Goal: Task Accomplishment & Management: Manage account settings

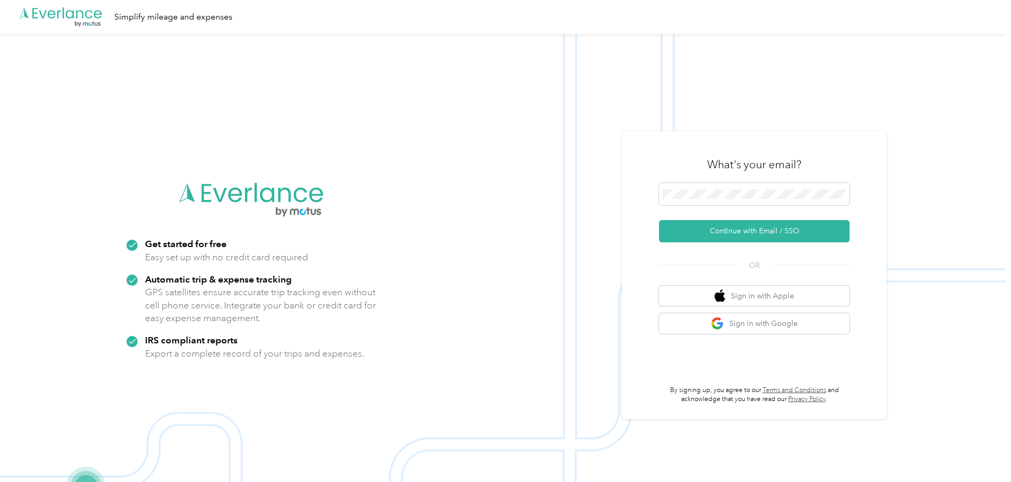
click at [751, 231] on button "Continue with Email / SSO" at bounding box center [754, 231] width 191 height 22
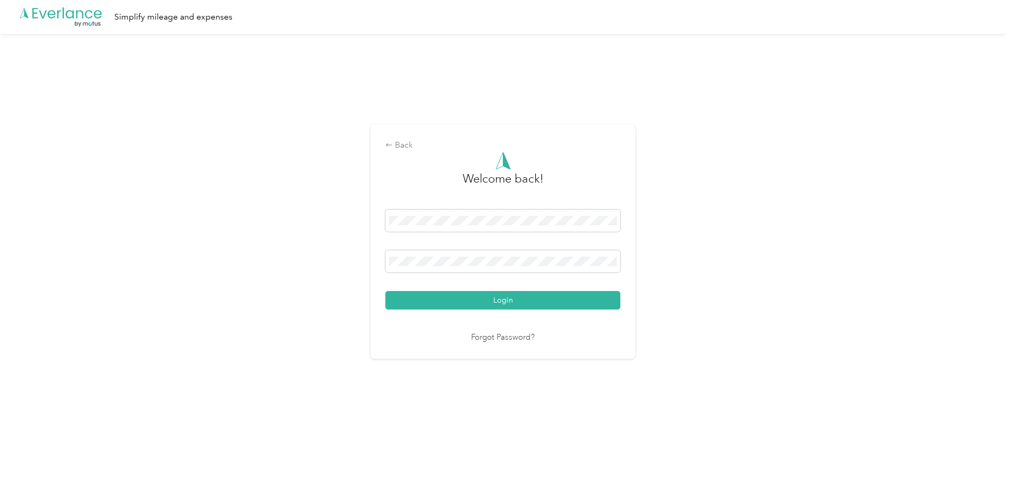
click at [496, 300] on button "Login" at bounding box center [502, 300] width 235 height 19
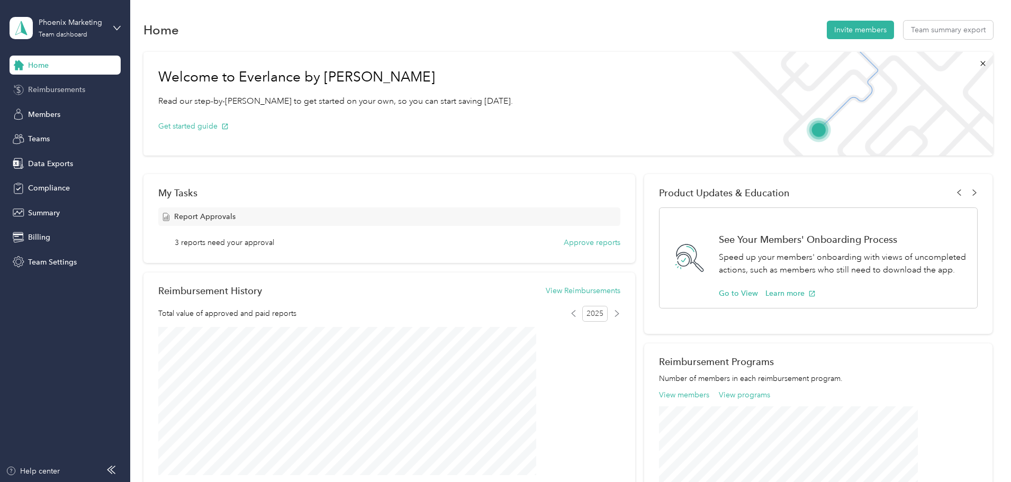
click at [83, 84] on div "Reimbursements" at bounding box center [65, 89] width 111 height 19
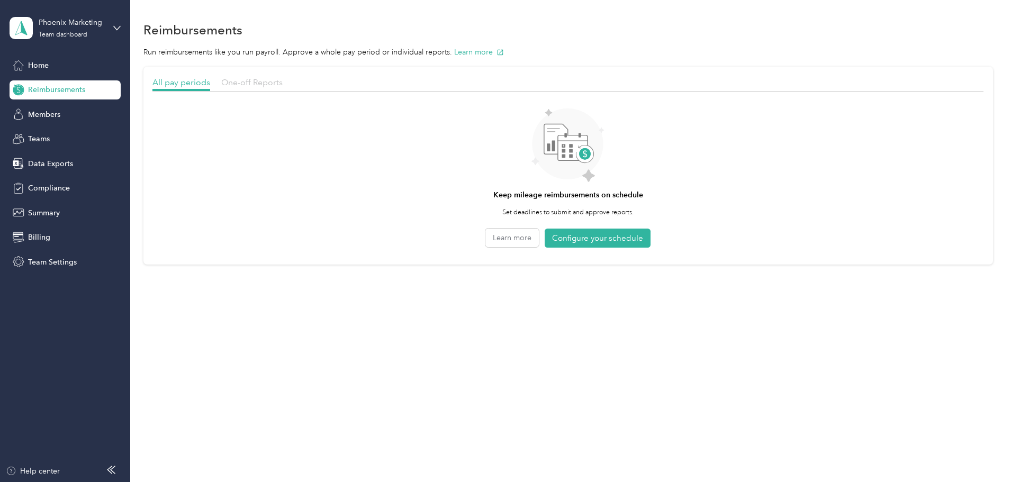
click at [283, 82] on span "One-off Reports" at bounding box center [251, 82] width 61 height 10
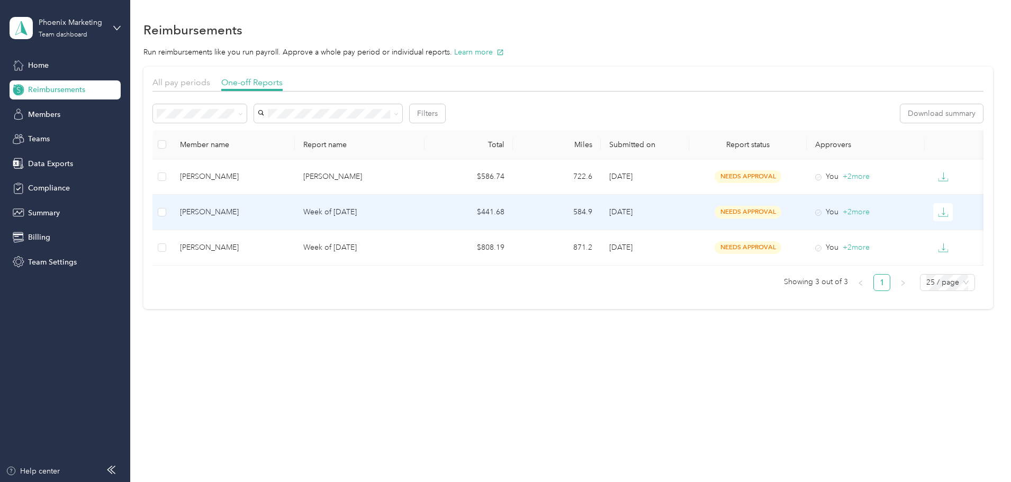
click at [469, 225] on td "$441.68" at bounding box center [469, 212] width 88 height 35
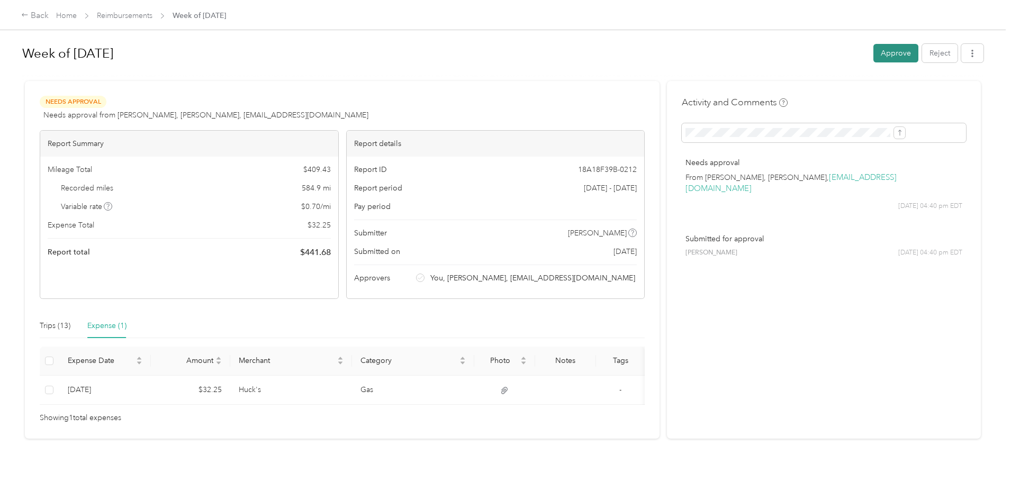
click at [874, 52] on button "Approve" at bounding box center [896, 53] width 45 height 19
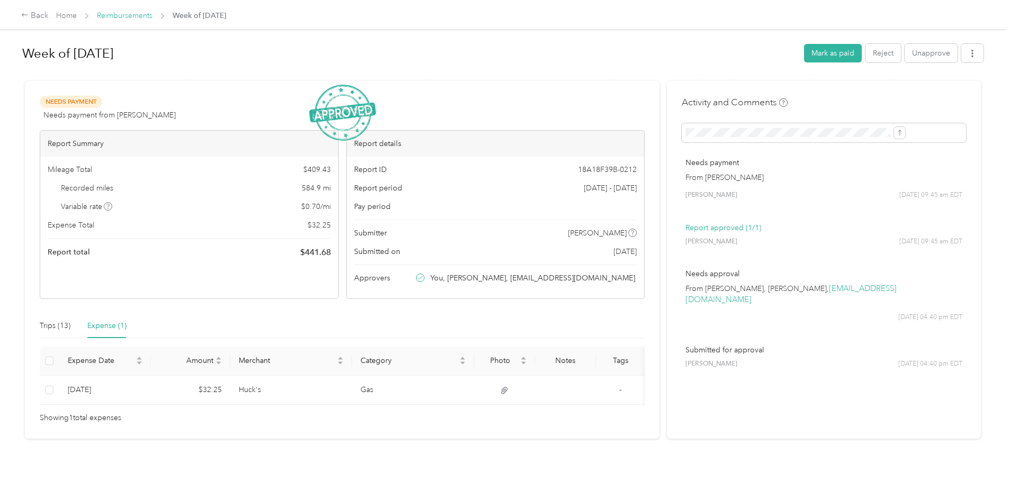
click at [152, 18] on link "Reimbursements" at bounding box center [125, 15] width 56 height 9
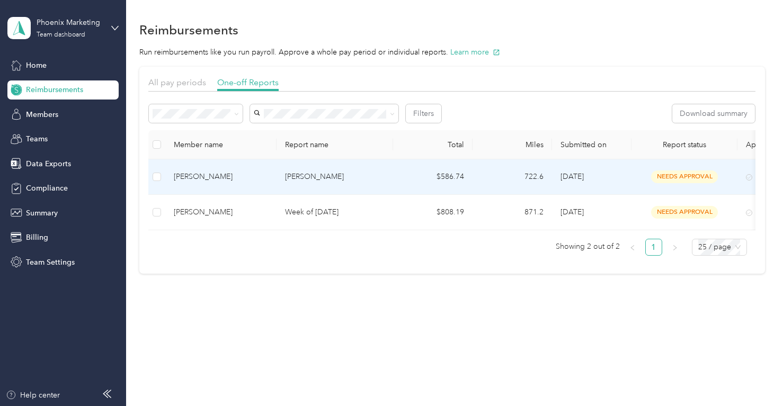
click at [353, 177] on p "[PERSON_NAME]" at bounding box center [335, 177] width 100 height 12
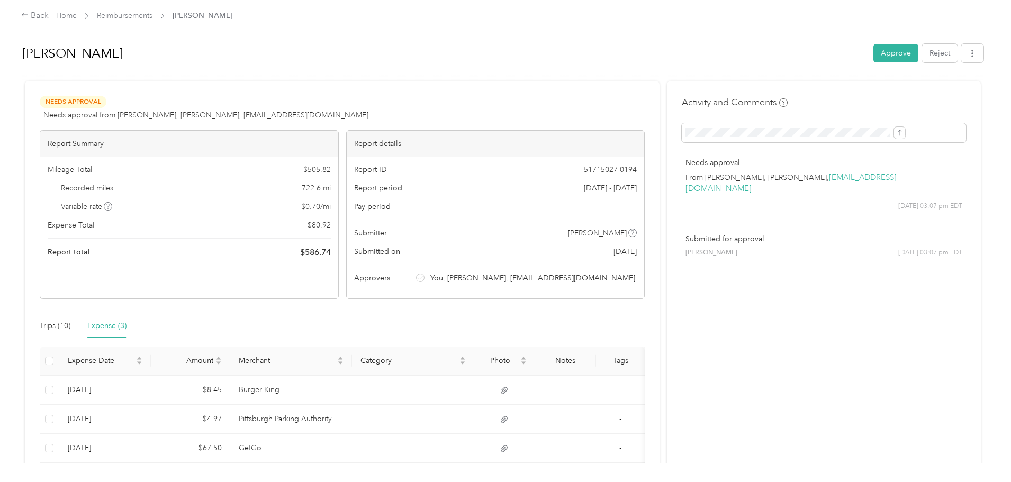
drag, startPoint x: 812, startPoint y: 53, endPoint x: 809, endPoint y: 59, distance: 6.9
click at [874, 53] on button "Approve" at bounding box center [896, 53] width 45 height 19
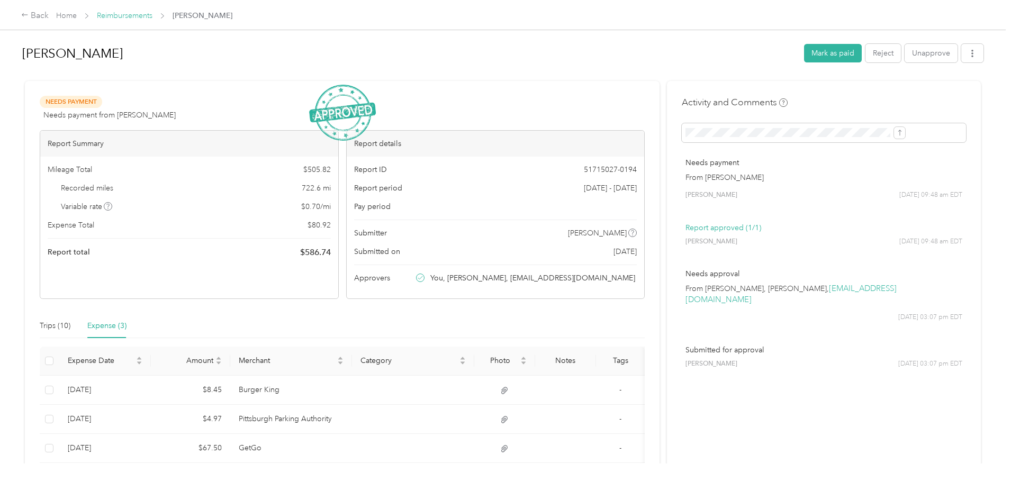
click at [152, 17] on link "Reimbursements" at bounding box center [125, 15] width 56 height 9
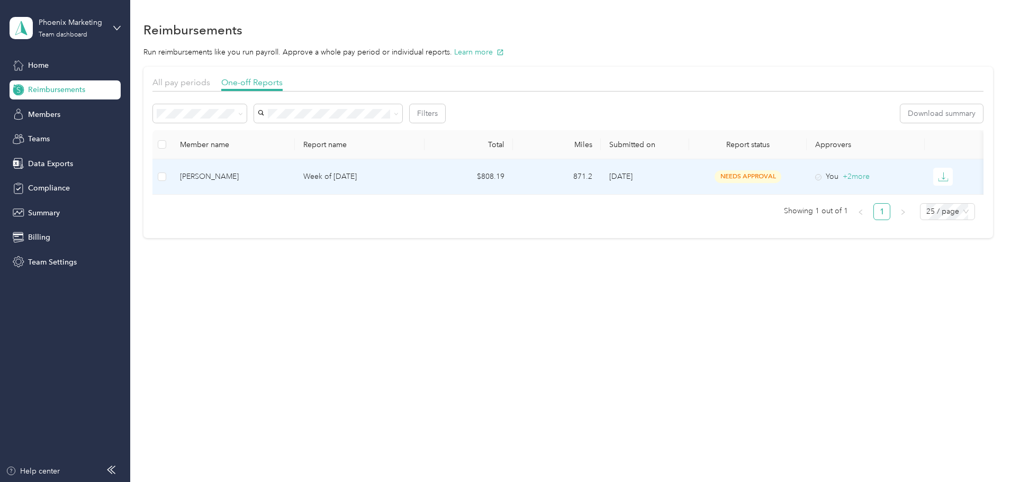
click at [416, 176] on p "Week of [DATE]" at bounding box center [359, 177] width 113 height 12
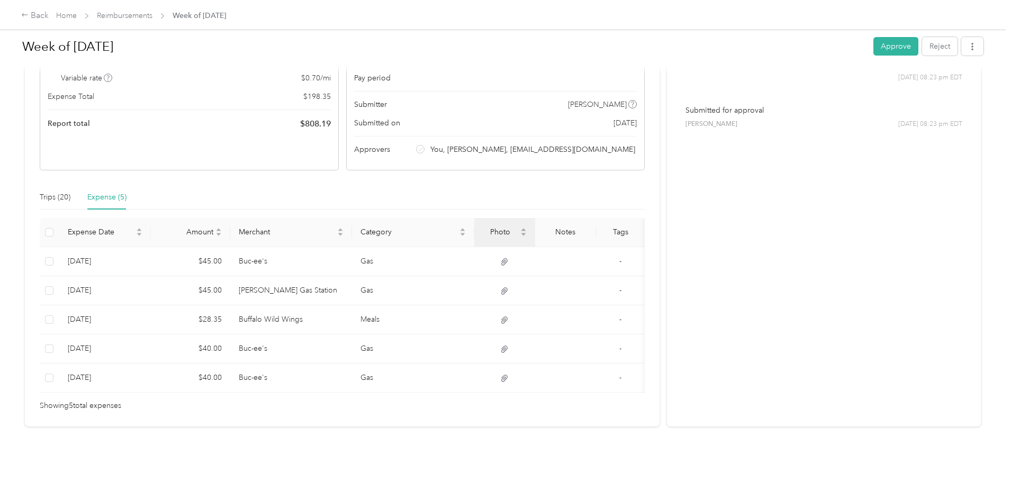
scroll to position [145, 0]
click at [70, 192] on div "Trips (20)" at bounding box center [55, 198] width 31 height 12
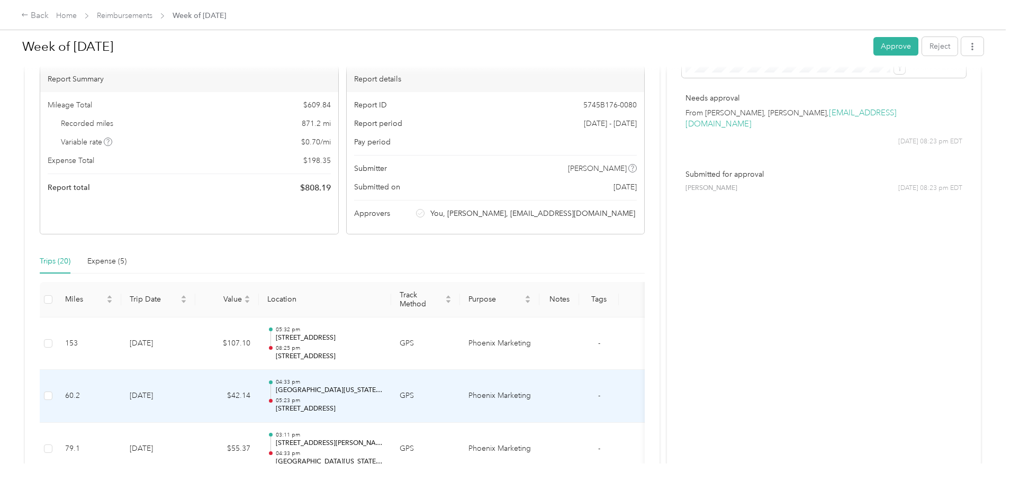
scroll to position [0, 0]
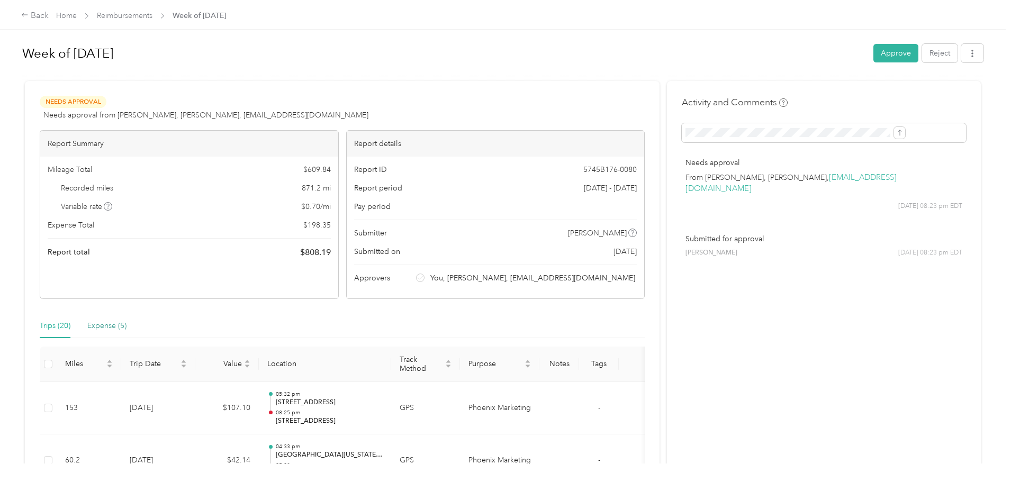
click at [127, 321] on div "Expense (5)" at bounding box center [106, 326] width 39 height 12
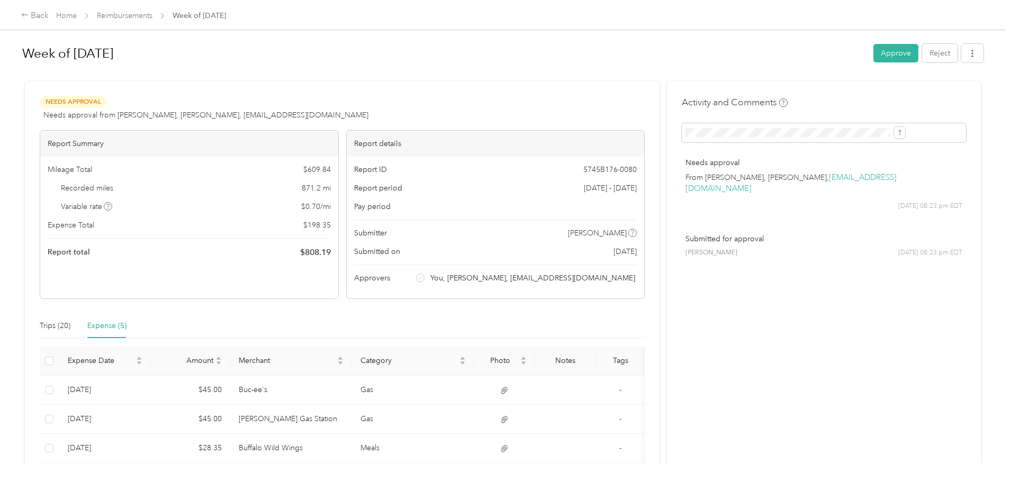
click at [223, 7] on div "Back Home Reimbursements Week of [DATE]" at bounding box center [505, 15] width 1011 height 30
click at [152, 15] on link "Reimbursements" at bounding box center [125, 15] width 56 height 9
